Goal: Task Accomplishment & Management: Use online tool/utility

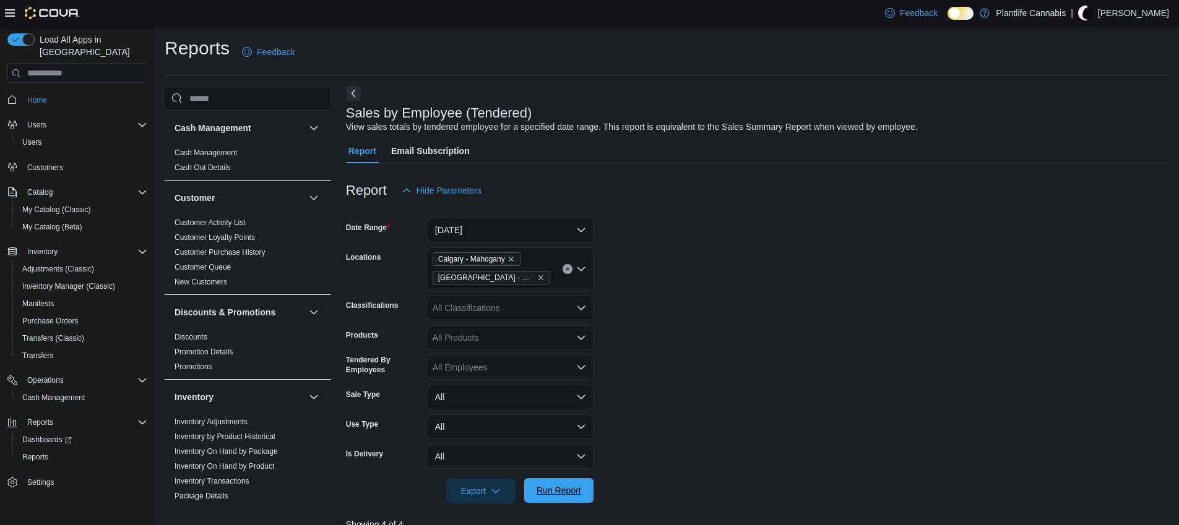
scroll to position [255, 0]
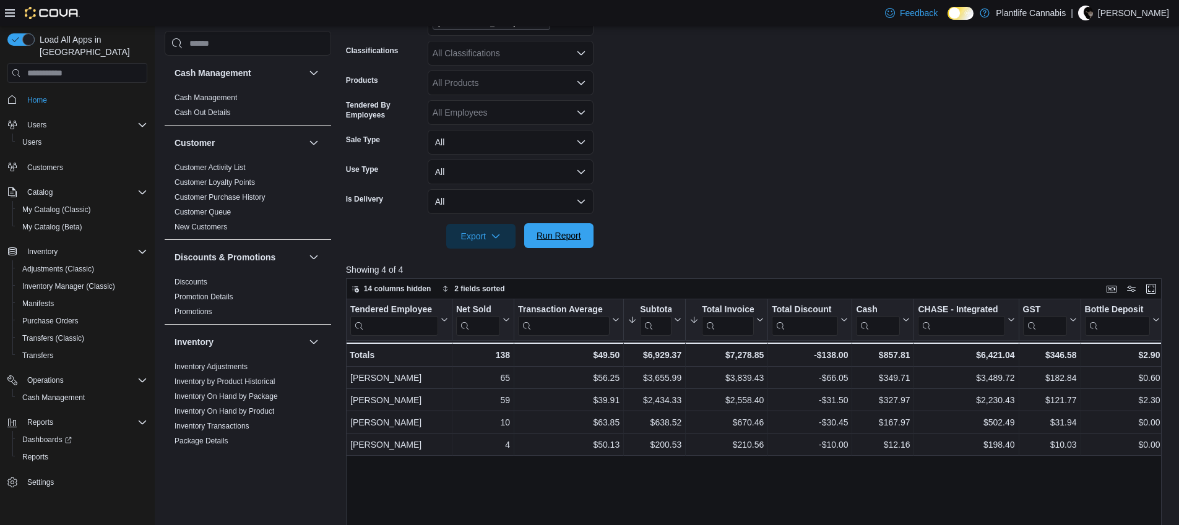
click at [554, 234] on span "Run Report" at bounding box center [559, 236] width 45 height 12
click at [564, 236] on span "Run Report" at bounding box center [559, 236] width 45 height 12
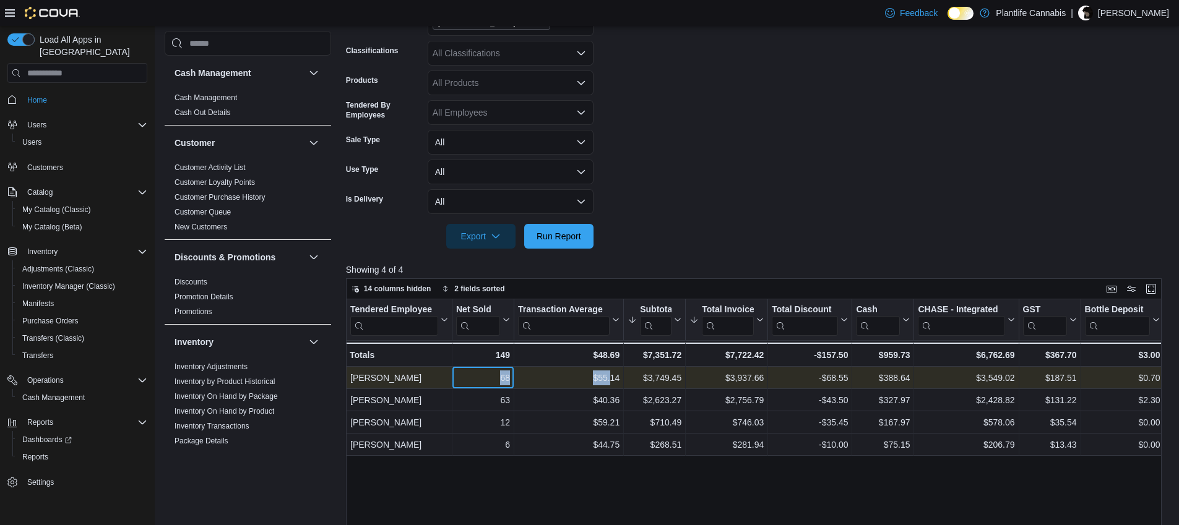
drag, startPoint x: 491, startPoint y: 379, endPoint x: 609, endPoint y: 381, distance: 118.2
click at [609, 381] on div "[PERSON_NAME] - Tendered Employee, column 1, row 1 68 - Net Sold, column 2, row…" at bounding box center [786, 379] width 880 height 22
click at [610, 380] on div "$55.14" at bounding box center [569, 378] width 102 height 15
drag, startPoint x: 595, startPoint y: 378, endPoint x: 623, endPoint y: 378, distance: 28.5
click at [623, 378] on div "[PERSON_NAME] - Tendered Employee, column 1, row 1 68 - Net Sold, column 2, row…" at bounding box center [786, 379] width 880 height 22
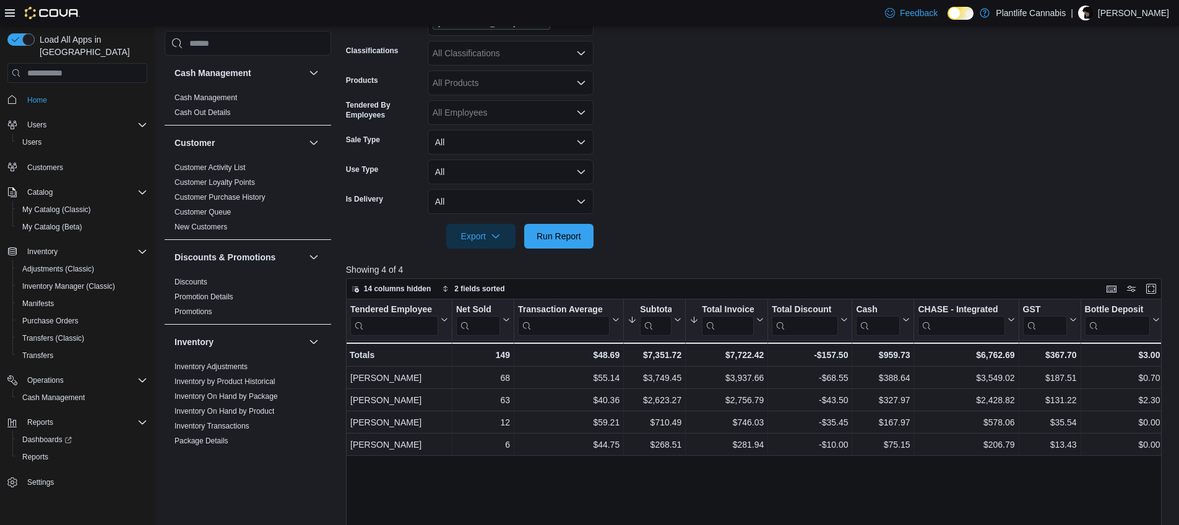
click at [663, 172] on form "Date Range [DATE] Locations [GEOGRAPHIC_DATA] - [GEOGRAPHIC_DATA] [GEOGRAPHIC_D…" at bounding box center [758, 98] width 824 height 301
click at [563, 233] on span "Run Report" at bounding box center [559, 236] width 45 height 12
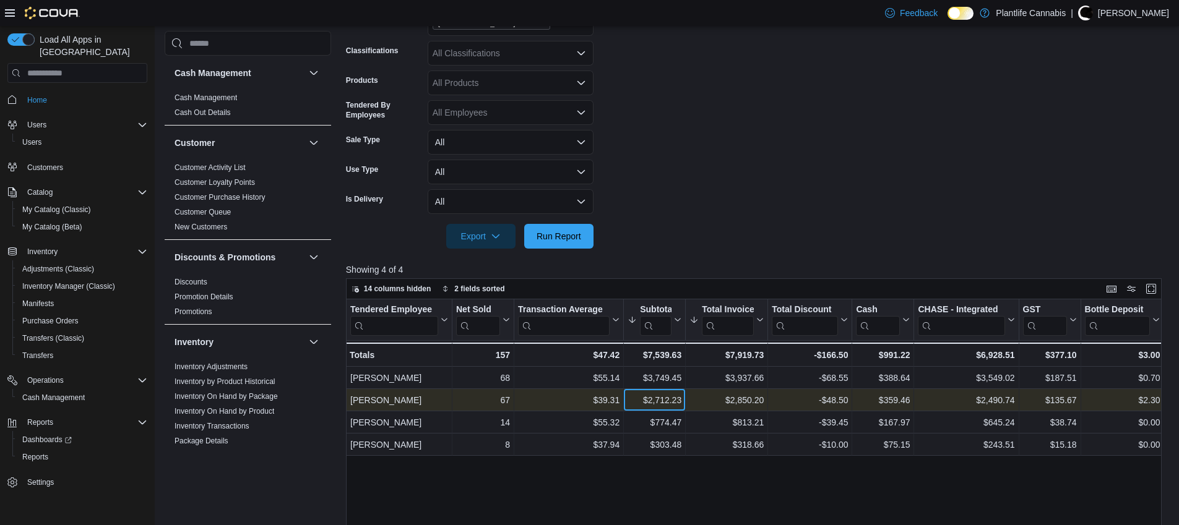
click at [668, 400] on div "$2,712.23" at bounding box center [655, 401] width 54 height 15
copy div "2,712.23"
click at [610, 399] on div "$39.31" at bounding box center [569, 401] width 102 height 15
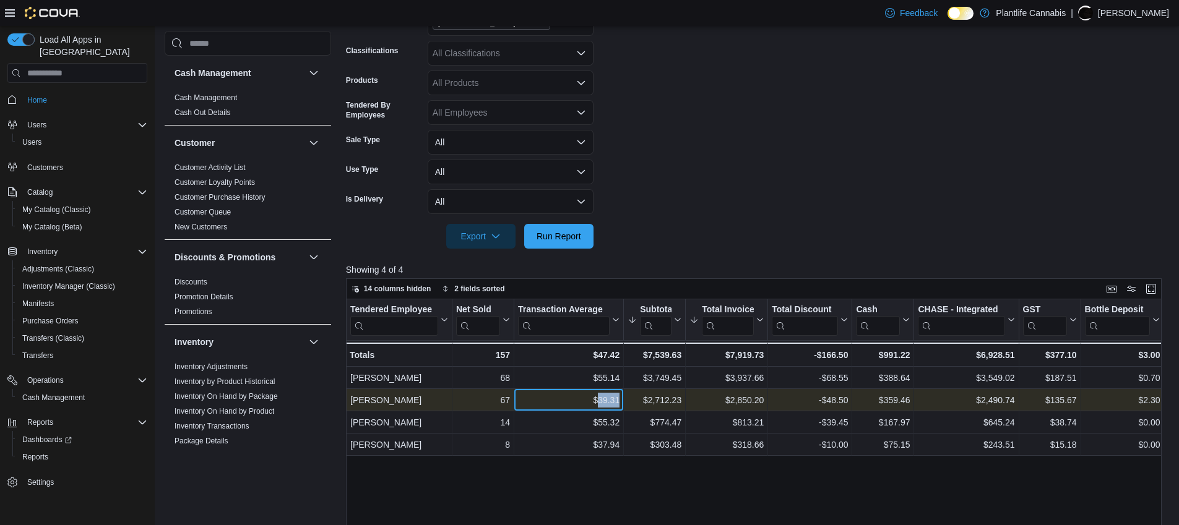
copy div "39.31"
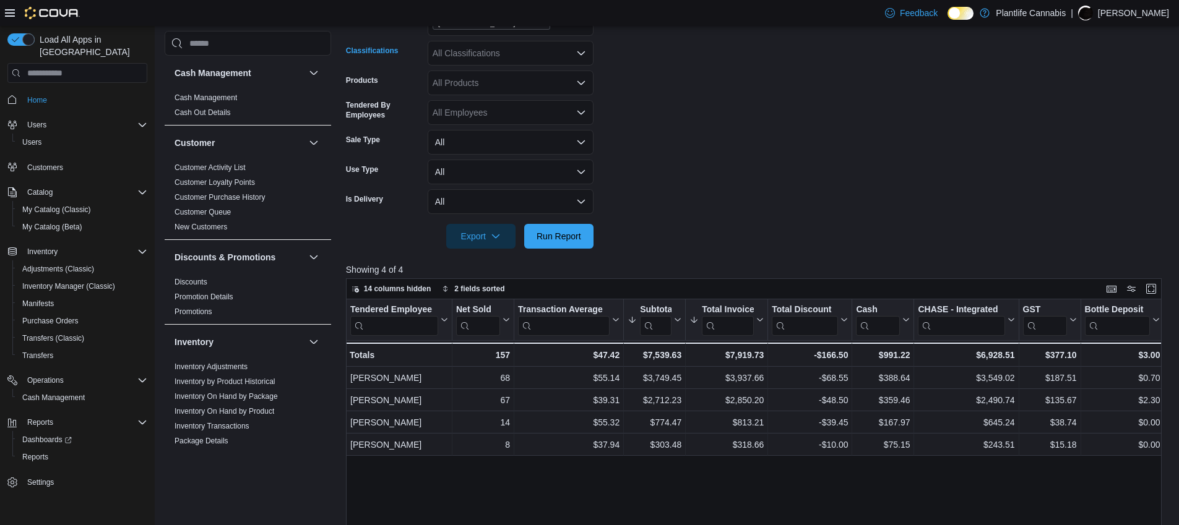
click at [496, 51] on div "All Classifications" at bounding box center [511, 53] width 166 height 25
type input "***"
click at [514, 74] on span "Accessory Group" at bounding box center [487, 74] width 66 height 12
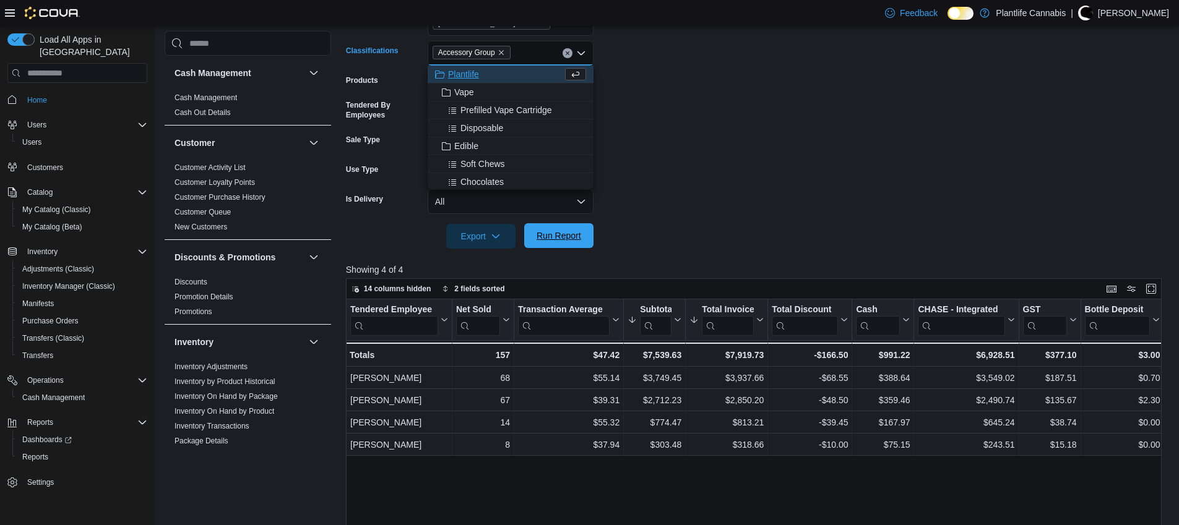
click at [557, 236] on span "Run Report" at bounding box center [559, 236] width 45 height 12
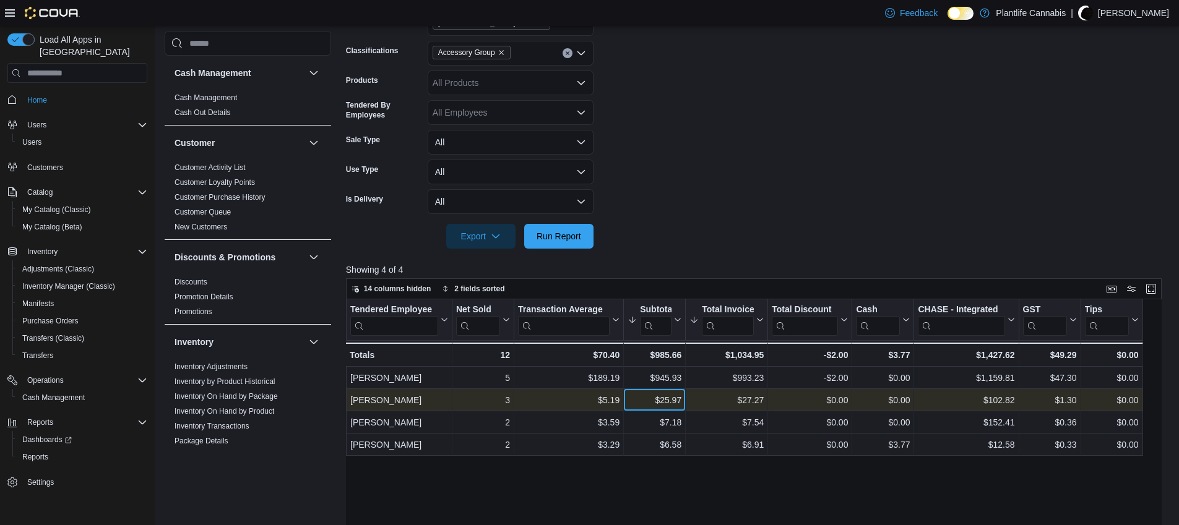
click at [663, 400] on div "$25.97" at bounding box center [655, 401] width 54 height 15
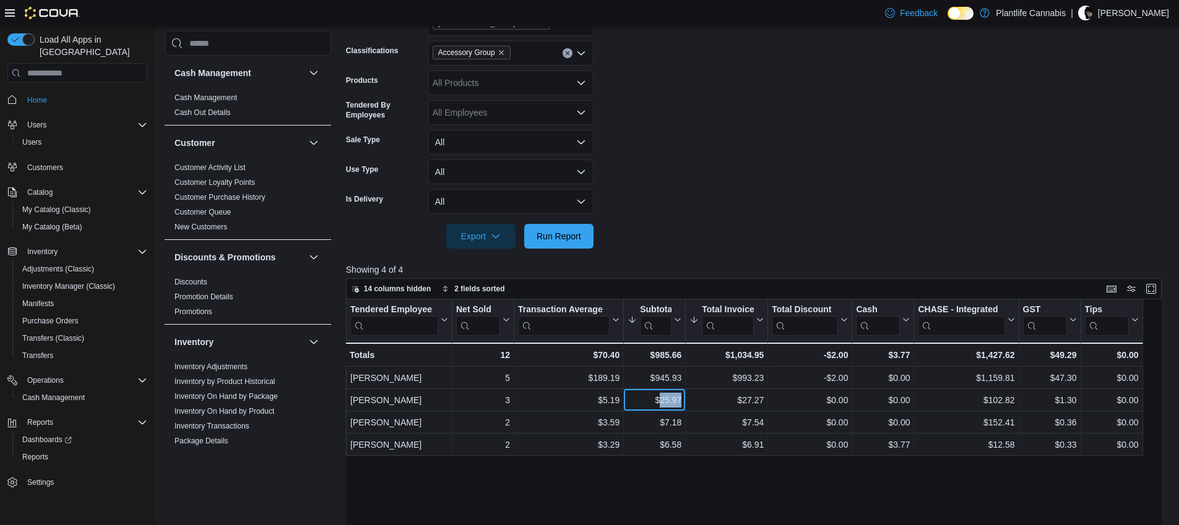
copy div "25.97"
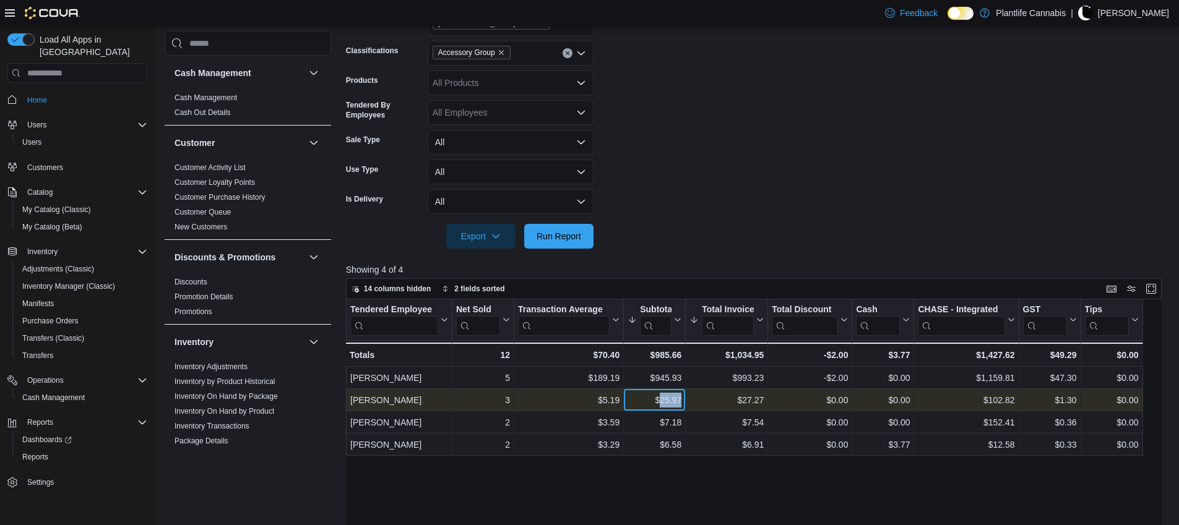
click at [676, 403] on div "$25.97" at bounding box center [655, 401] width 54 height 15
click at [672, 400] on div "$25.97" at bounding box center [655, 401] width 54 height 15
copy div "25.97"
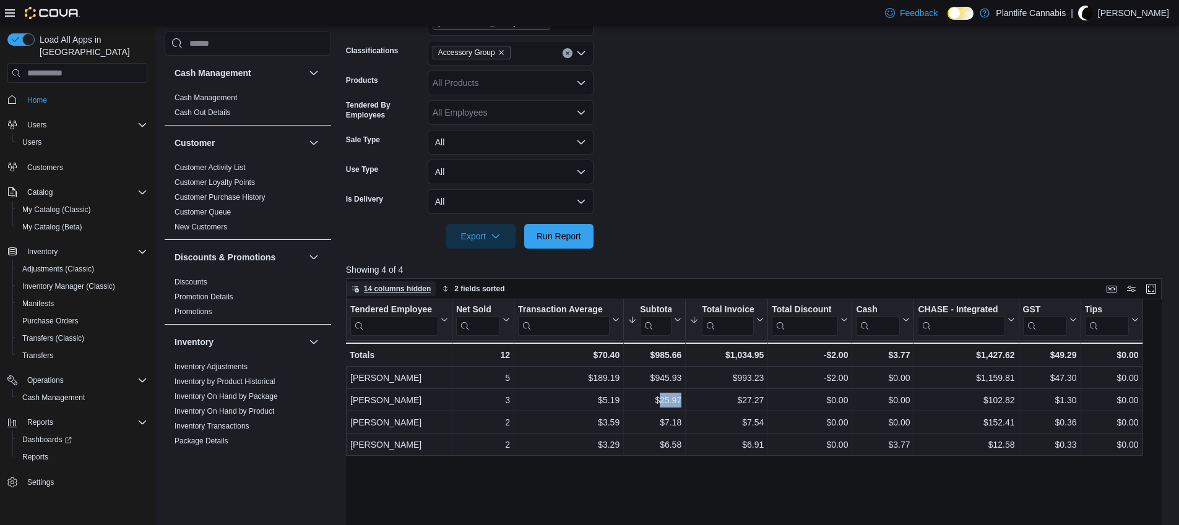
click at [399, 286] on span "14 columns hidden" at bounding box center [397, 289] width 67 height 10
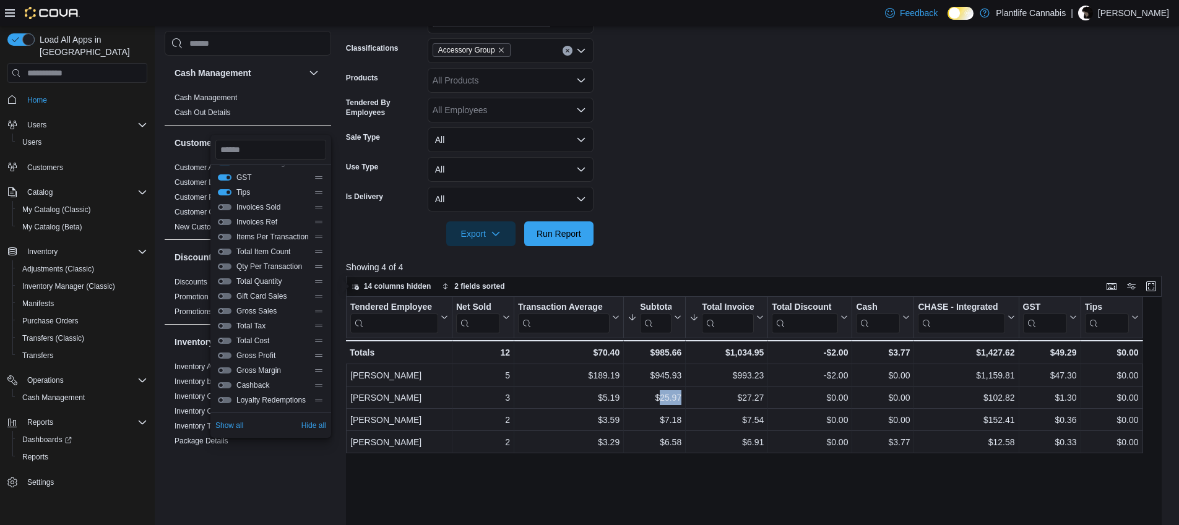
scroll to position [260, 0]
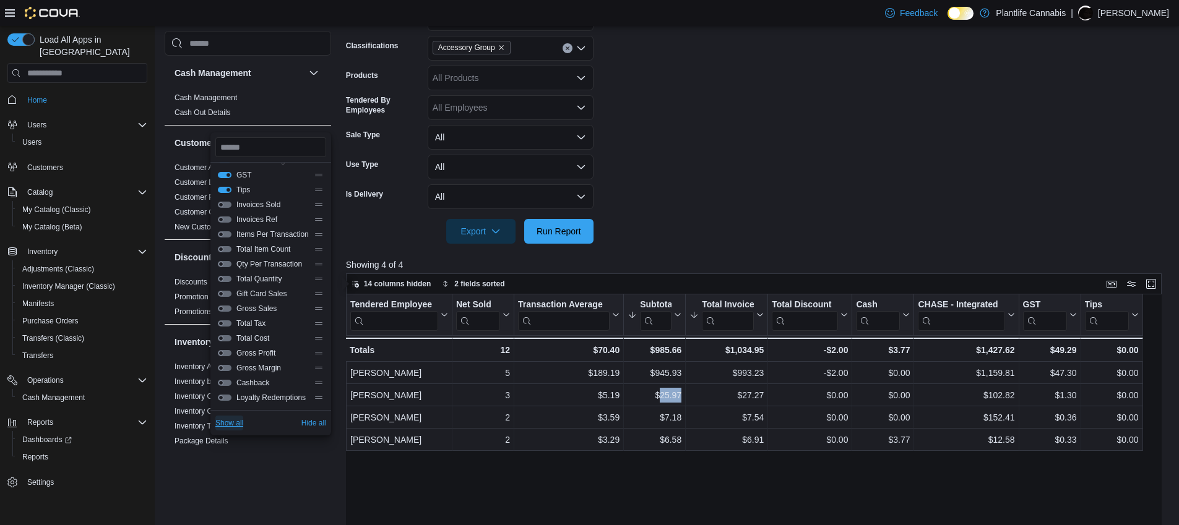
click at [228, 420] on span "Show all" at bounding box center [229, 423] width 28 height 10
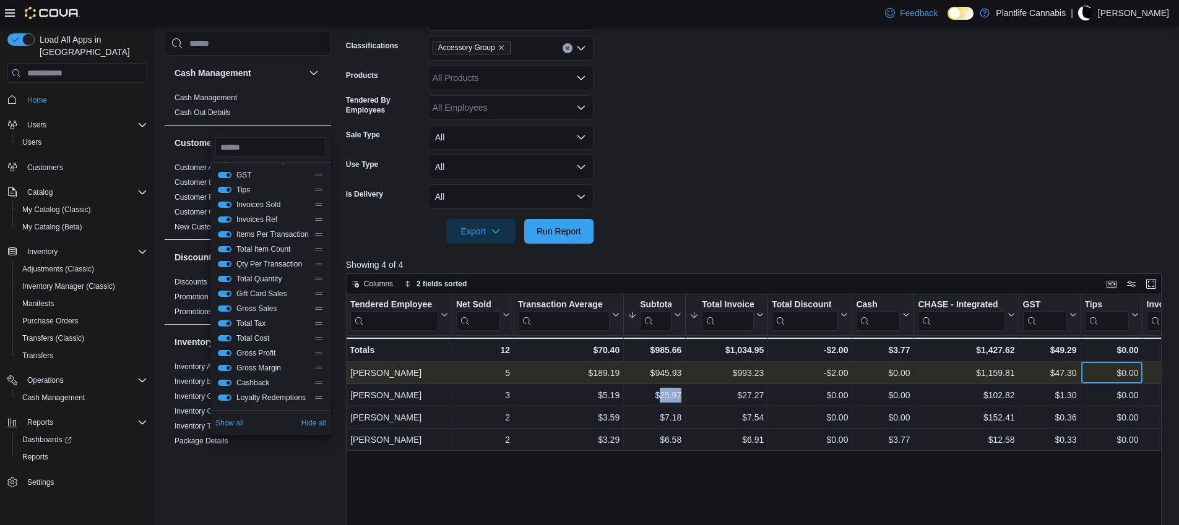
click at [1109, 367] on div "$0.00" at bounding box center [1111, 373] width 54 height 15
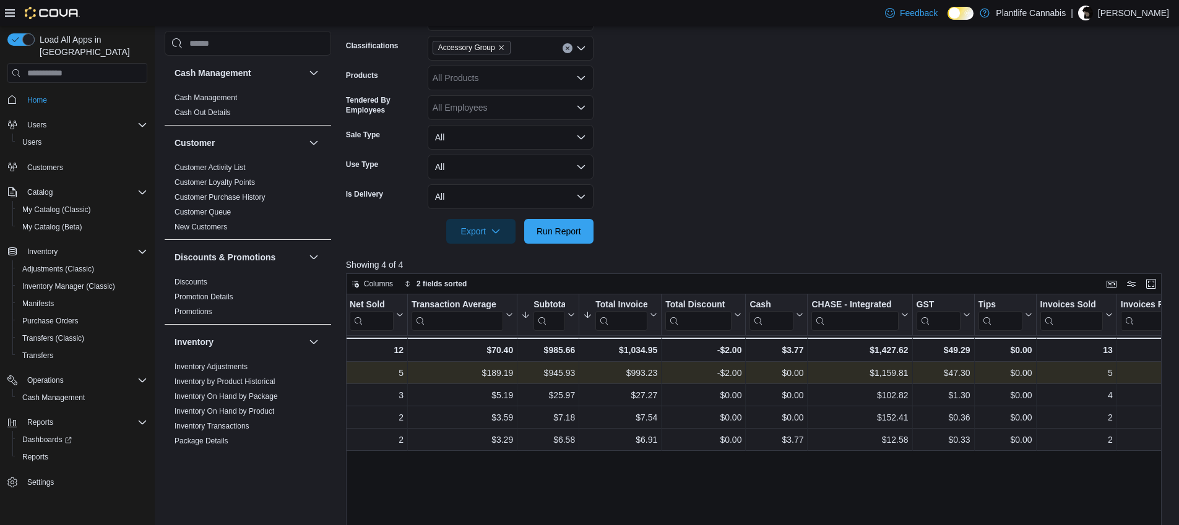
scroll to position [0, 0]
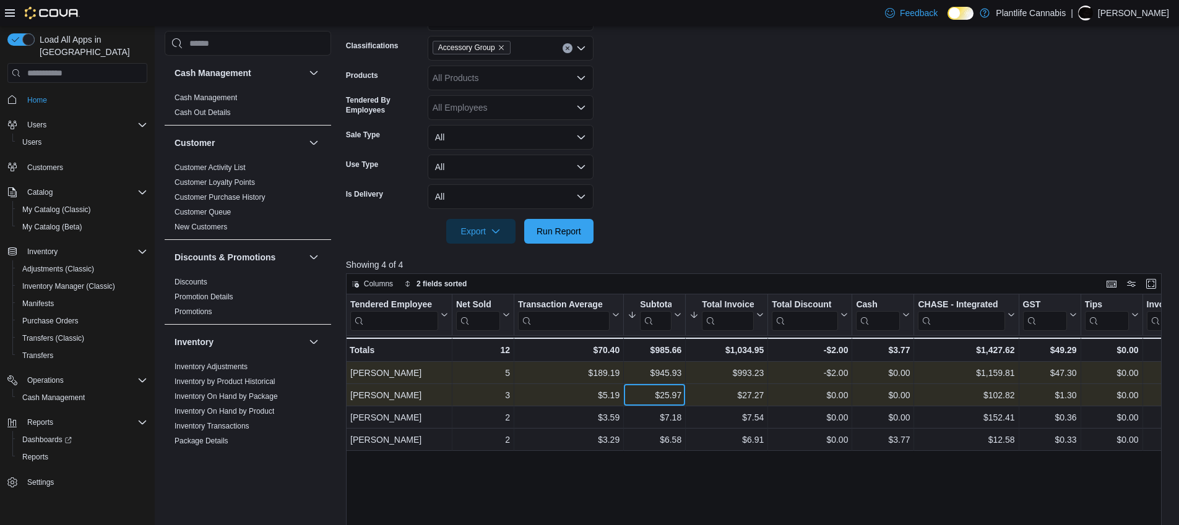
click at [671, 395] on div "$25.97" at bounding box center [655, 396] width 54 height 15
copy div "25.97"
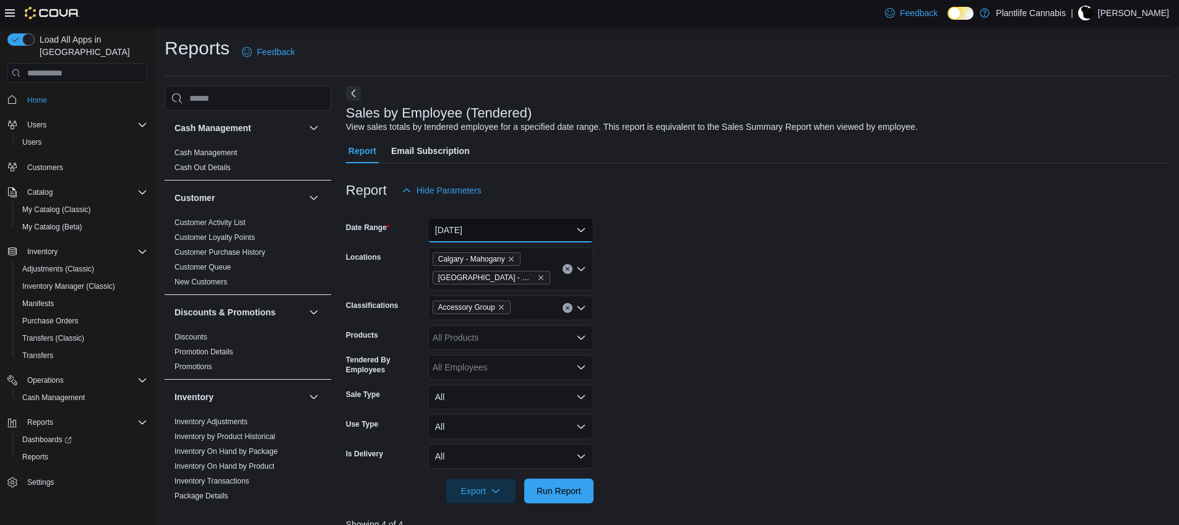
click at [506, 227] on button "[DATE]" at bounding box center [511, 230] width 166 height 25
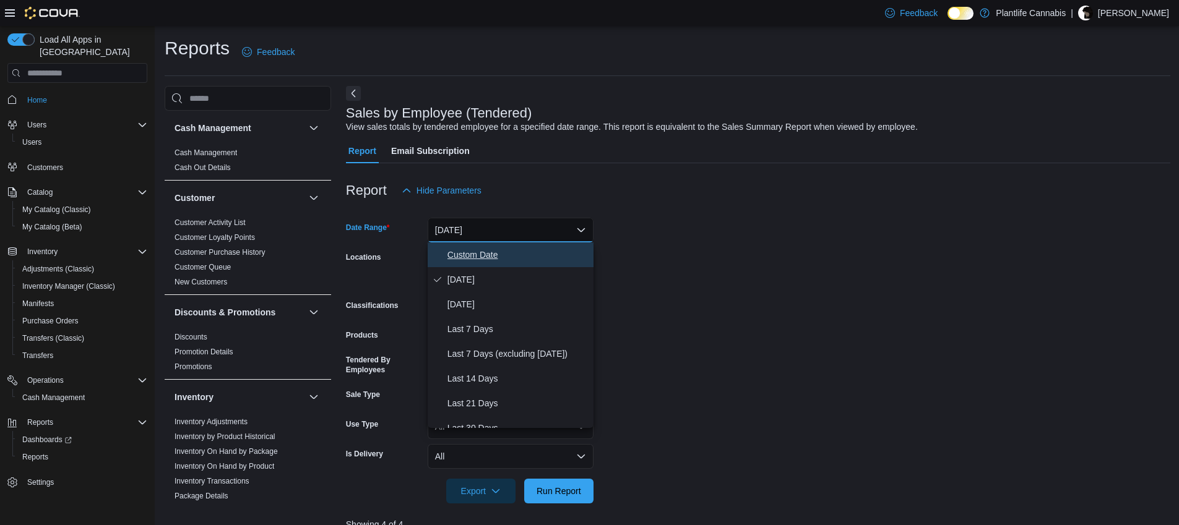
click at [495, 263] on button "Custom Date" at bounding box center [511, 255] width 166 height 25
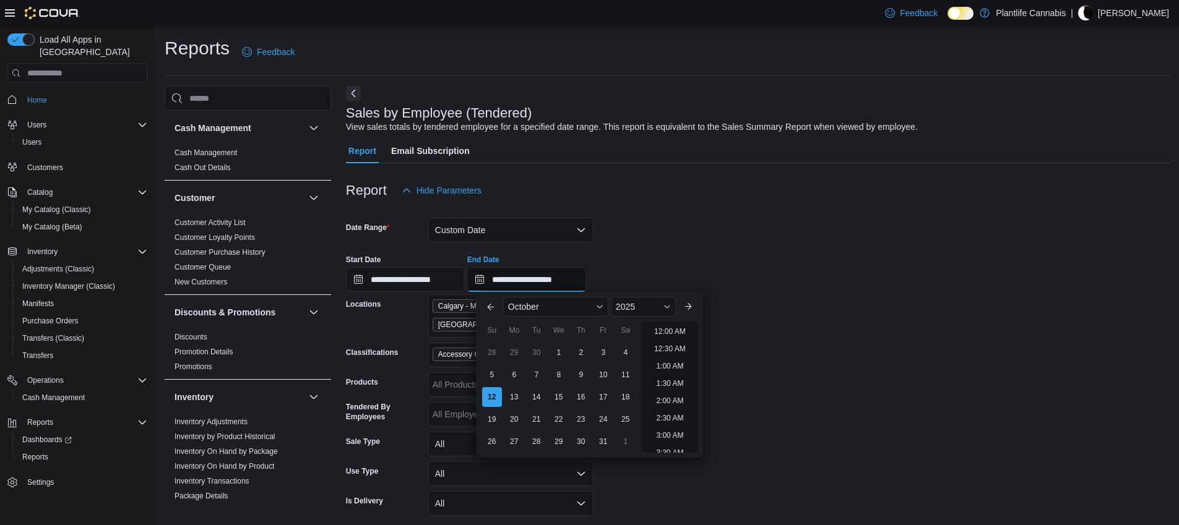
click at [534, 279] on input "**********" at bounding box center [526, 279] width 119 height 25
click at [673, 425] on li "10:30 AM" at bounding box center [669, 424] width 41 height 15
type input "**********"
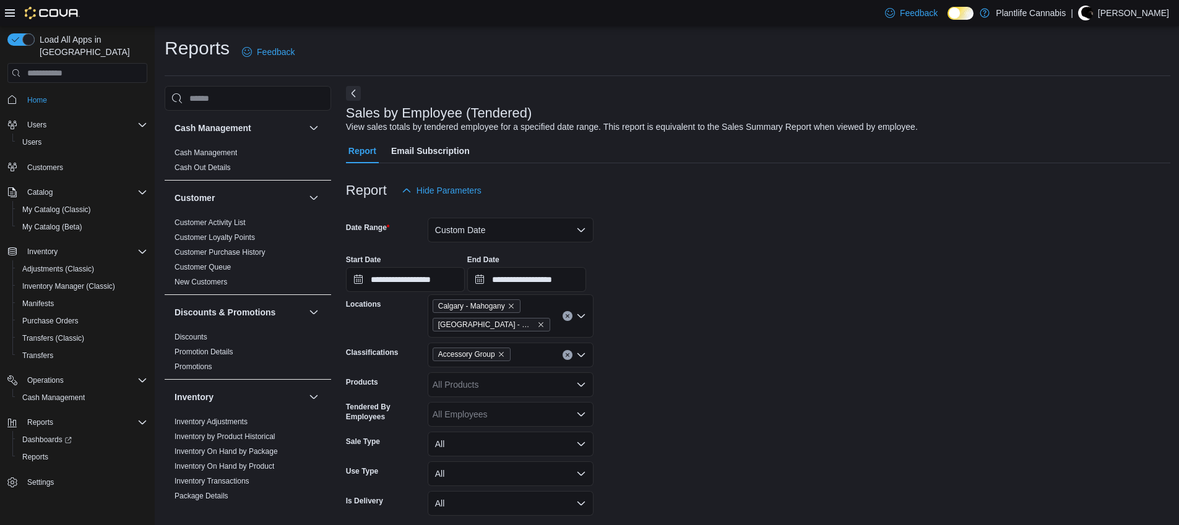
click at [672, 402] on form "**********" at bounding box center [758, 377] width 824 height 348
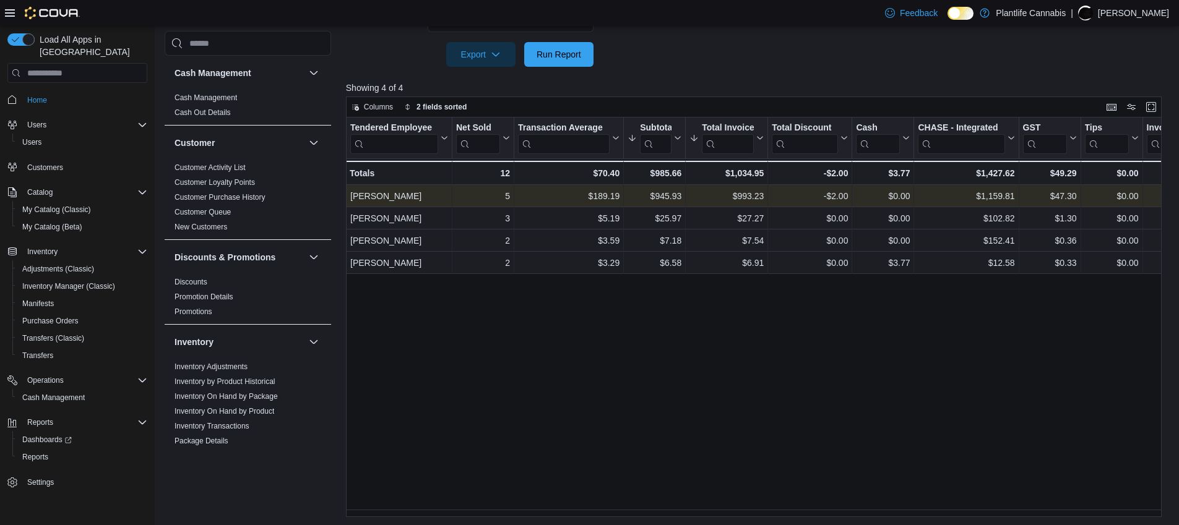
scroll to position [486, 0]
click at [542, 46] on span "Run Report" at bounding box center [559, 52] width 54 height 25
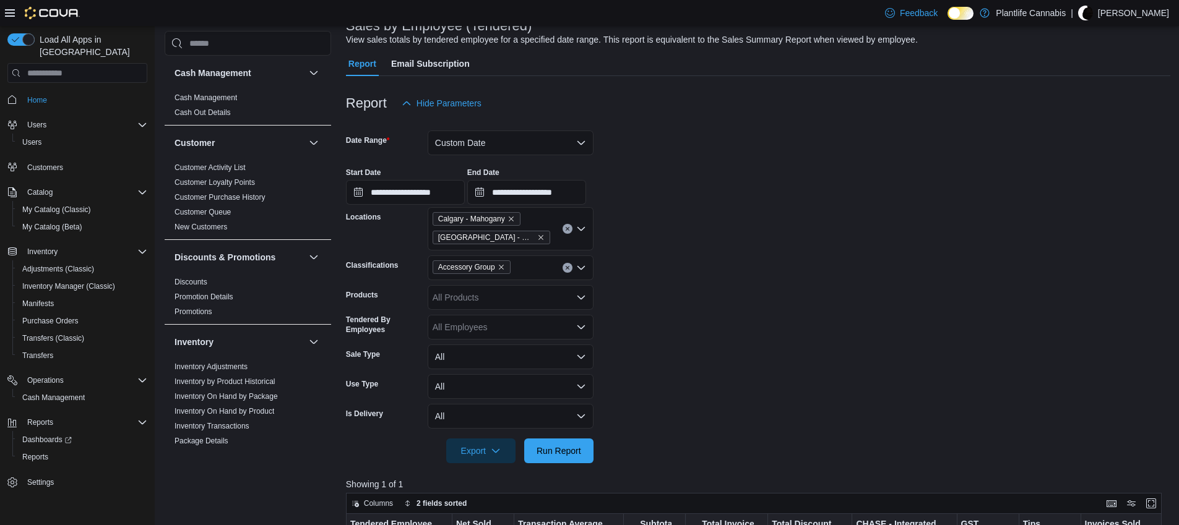
scroll to position [74, 0]
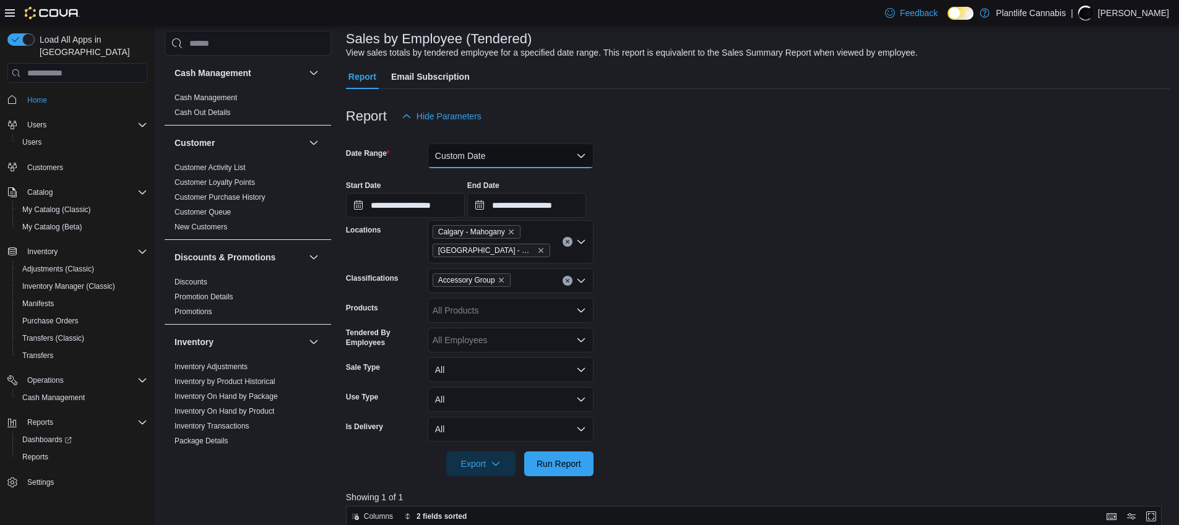
click at [550, 152] on button "Custom Date" at bounding box center [511, 156] width 166 height 25
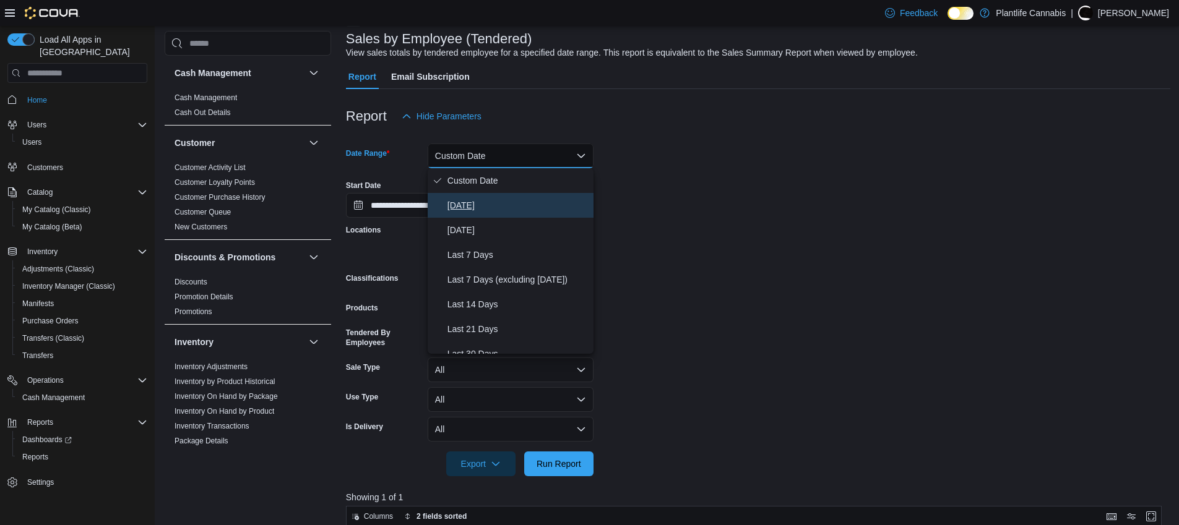
click at [481, 204] on span "[DATE]" at bounding box center [517, 205] width 141 height 15
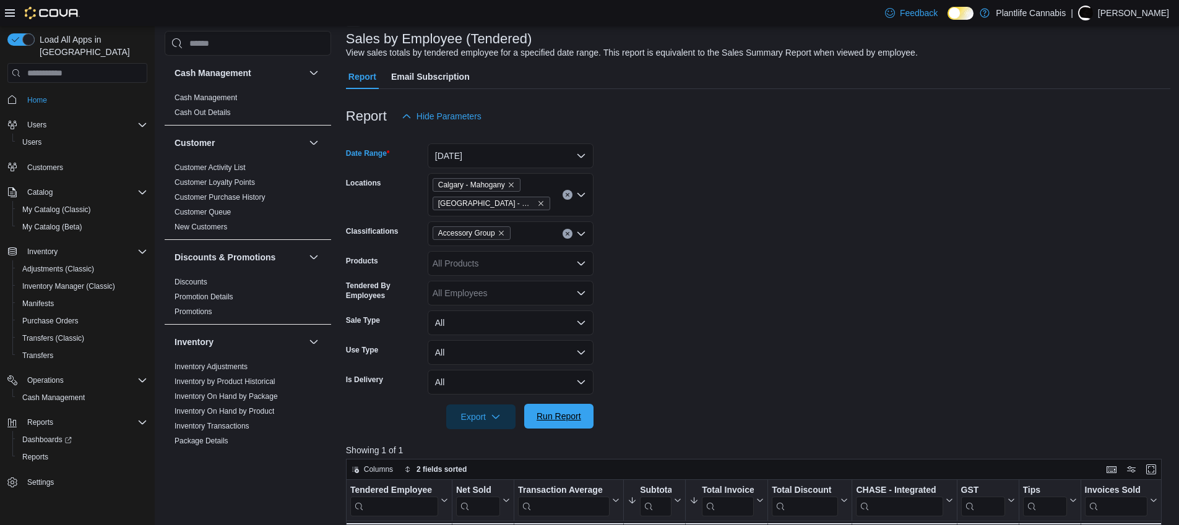
click at [579, 419] on span "Run Report" at bounding box center [559, 416] width 45 height 12
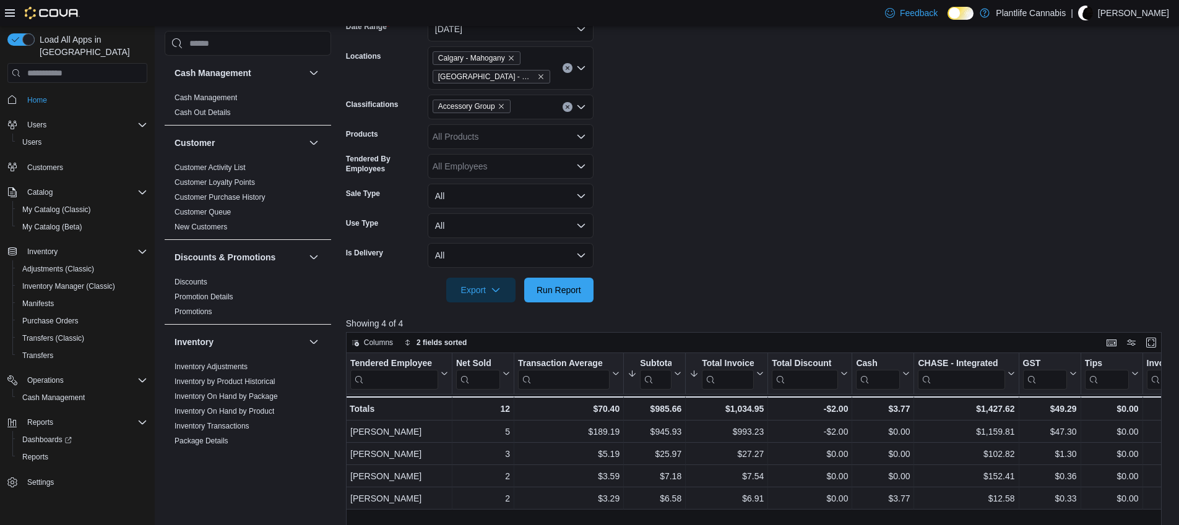
scroll to position [147, 0]
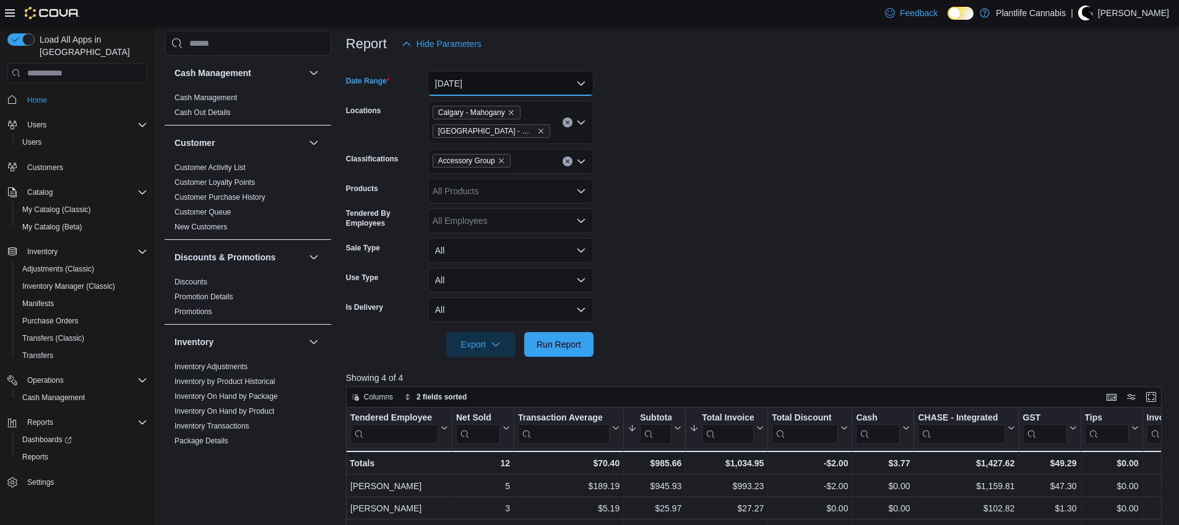
click at [543, 92] on button "[DATE]" at bounding box center [511, 83] width 166 height 25
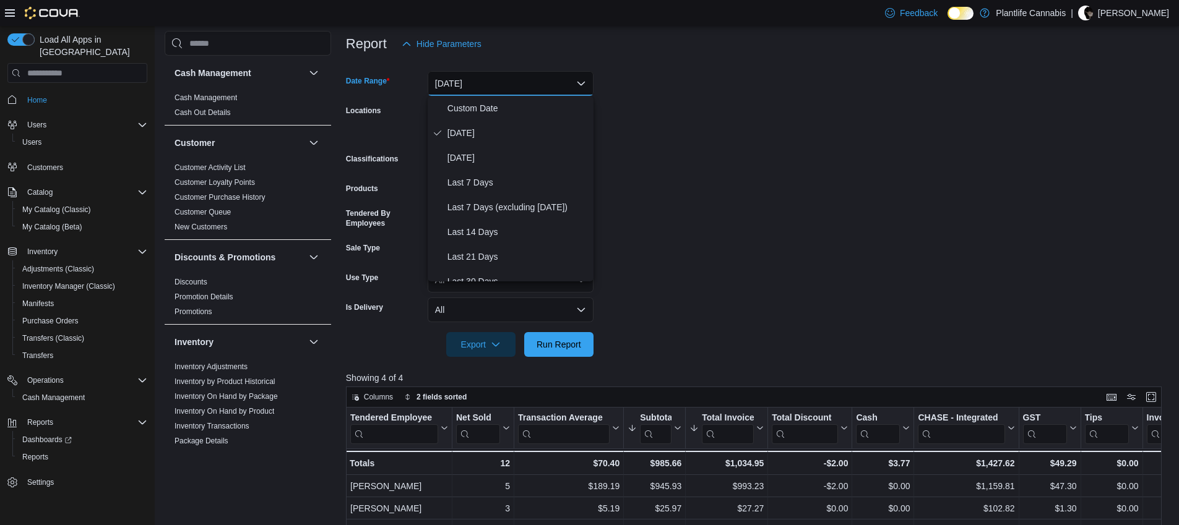
click at [651, 152] on form "Date Range [DATE] Locations [GEOGRAPHIC_DATA] - [GEOGRAPHIC_DATA] [GEOGRAPHIC_D…" at bounding box center [758, 206] width 824 height 301
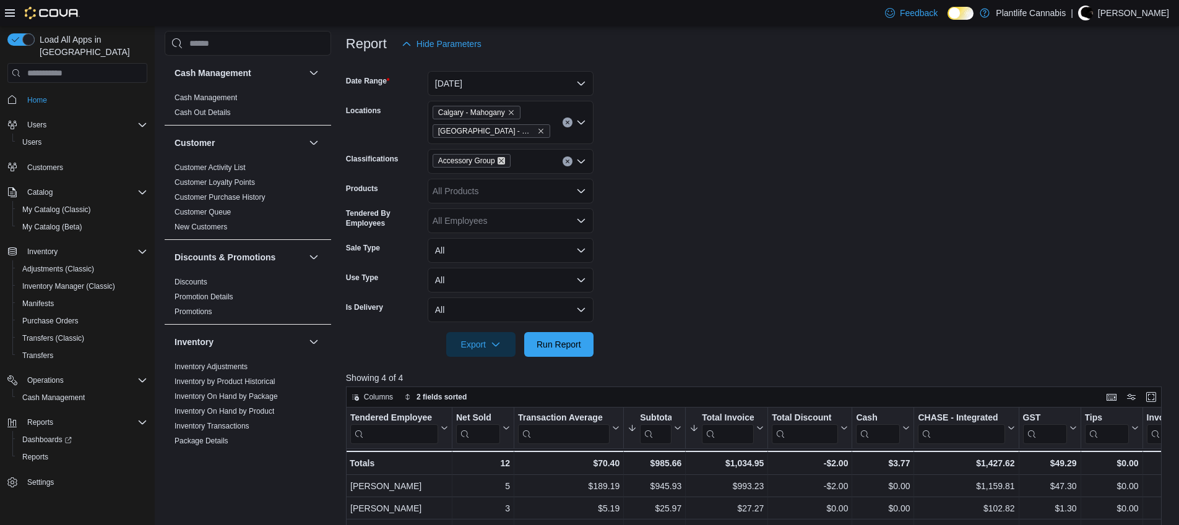
click at [505, 162] on icon "Remove Accessory Group from selection in this group" at bounding box center [501, 160] width 7 height 7
click at [573, 344] on span "Run Report" at bounding box center [559, 344] width 45 height 12
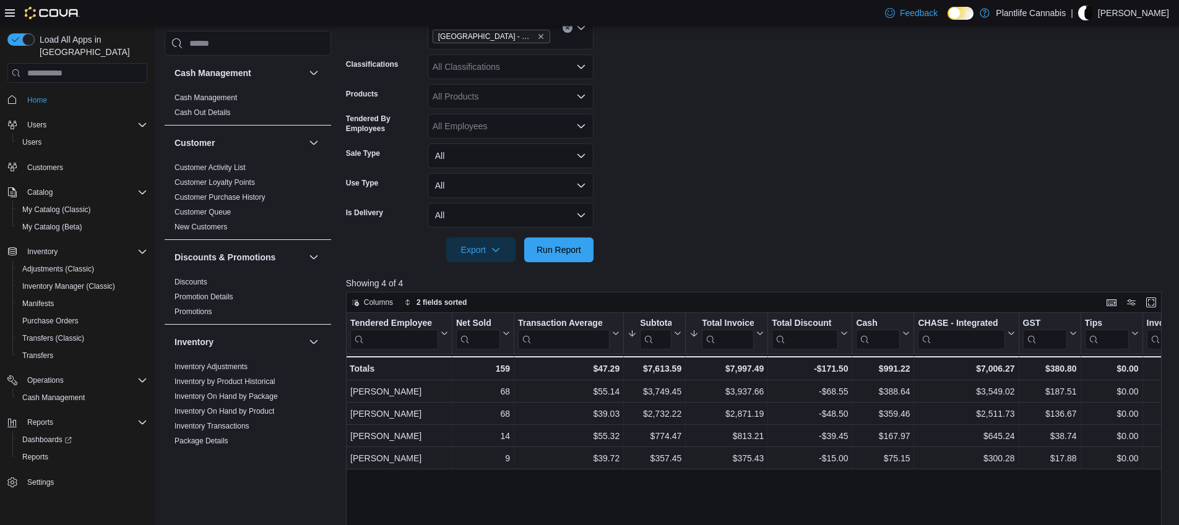
scroll to position [249, 0]
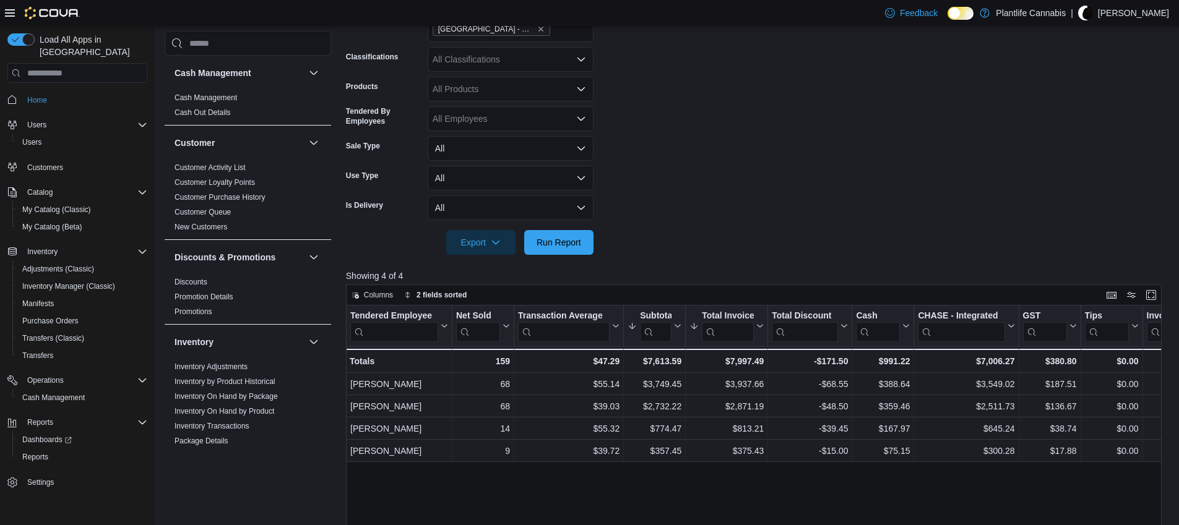
click at [498, 474] on div "Tendered Employee Click to view column header actions Net Sold Click to view co…" at bounding box center [758, 505] width 824 height 399
click at [626, 490] on div "Tendered Employee Click to view column header actions Net Sold Click to view co…" at bounding box center [758, 505] width 824 height 399
click at [698, 150] on form "Date Range [DATE] Locations [GEOGRAPHIC_DATA] - [GEOGRAPHIC_DATA] [GEOGRAPHIC_D…" at bounding box center [758, 104] width 824 height 301
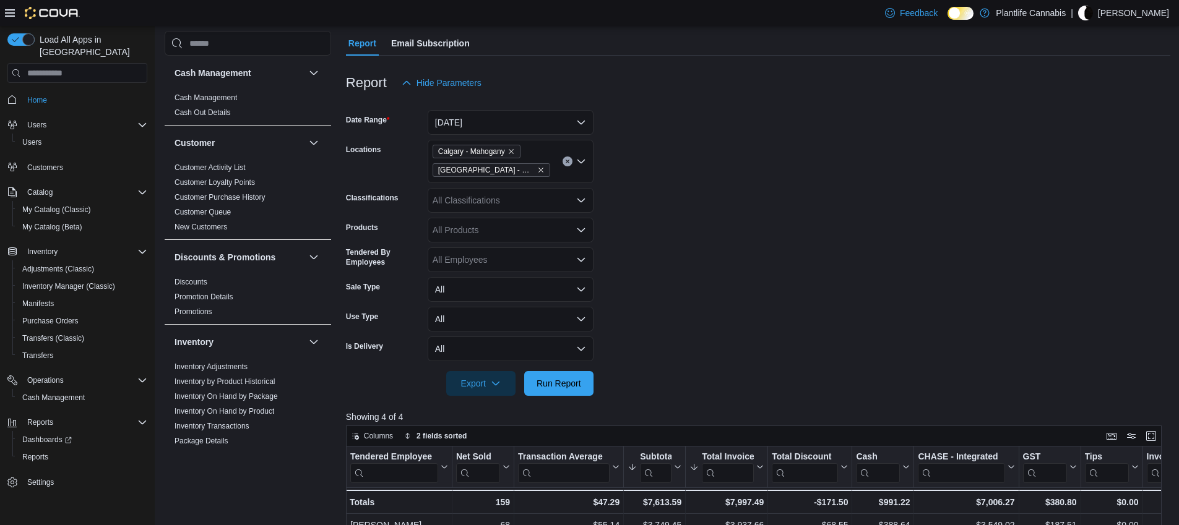
scroll to position [187, 0]
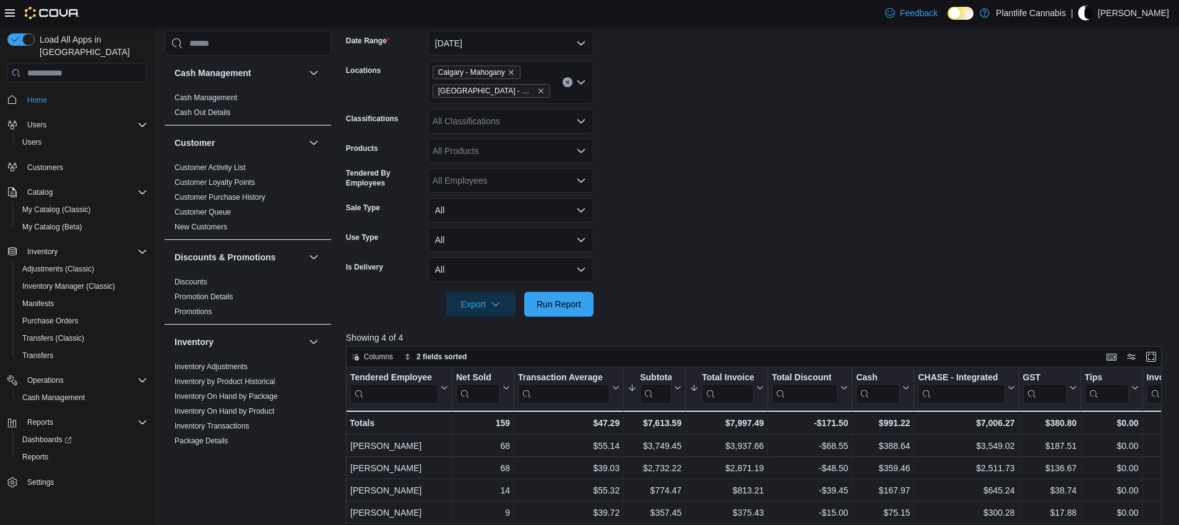
click at [763, 209] on form "Date Range [DATE] Locations [GEOGRAPHIC_DATA] - [GEOGRAPHIC_DATA] [GEOGRAPHIC_D…" at bounding box center [758, 166] width 824 height 301
click at [831, 226] on form "Date Range [DATE] Locations [GEOGRAPHIC_DATA] - [GEOGRAPHIC_DATA] [GEOGRAPHIC_D…" at bounding box center [758, 166] width 824 height 301
click at [863, 233] on form "Date Range [DATE] Locations [GEOGRAPHIC_DATA] - [GEOGRAPHIC_DATA] [GEOGRAPHIC_D…" at bounding box center [758, 166] width 824 height 301
